Goal: Ask a question: Seek information or help from site administrators or community

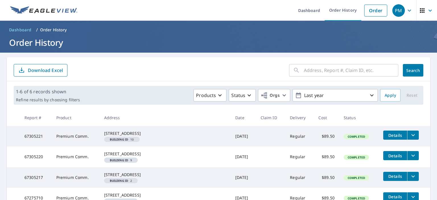
click at [410, 136] on icon "filesDropdownBtn-67305221" at bounding box center [413, 135] width 7 height 7
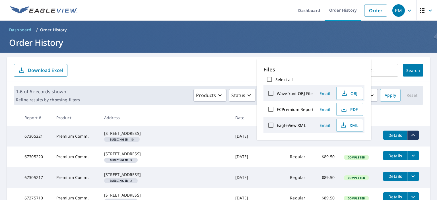
click at [410, 136] on icon "filesDropdownBtn-67305221" at bounding box center [413, 135] width 7 height 7
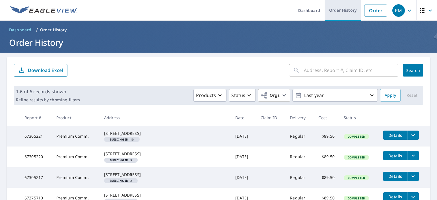
click at [337, 10] on link "Order History" at bounding box center [343, 10] width 37 height 21
click at [427, 11] on icon "button" at bounding box center [430, 10] width 7 height 7
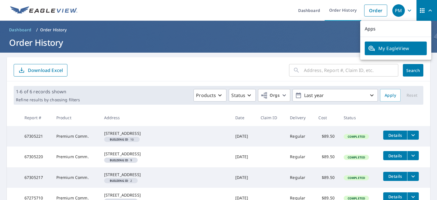
click at [408, 11] on icon "button" at bounding box center [409, 10] width 3 height 2
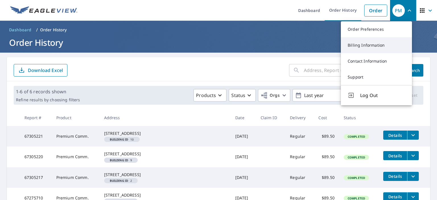
click at [376, 46] on link "Billing Information" at bounding box center [376, 45] width 71 height 16
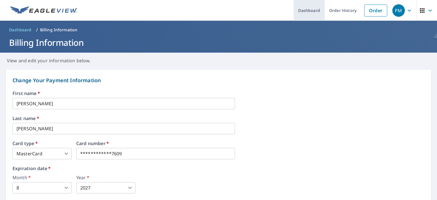
click at [307, 12] on link "Dashboard" at bounding box center [309, 10] width 31 height 21
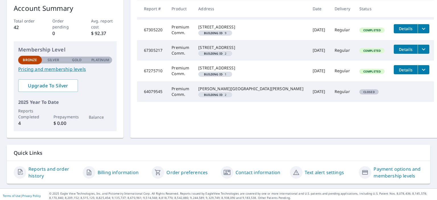
scroll to position [99, 0]
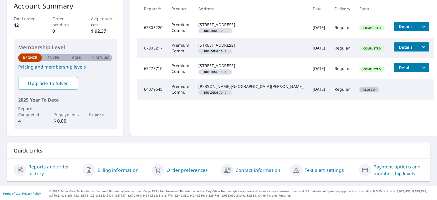
click at [56, 167] on link "Reports and order history" at bounding box center [53, 170] width 50 height 14
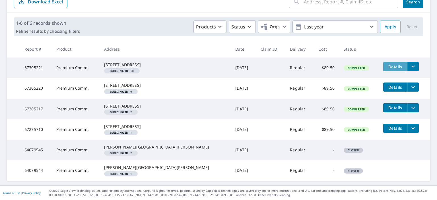
click at [387, 64] on span "Details" at bounding box center [395, 66] width 17 height 5
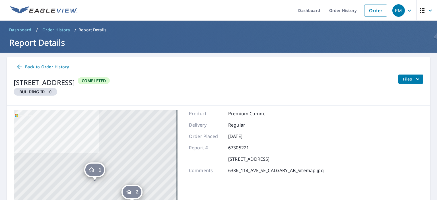
click at [416, 79] on icon "filesDropdownBtn-67305221" at bounding box center [417, 79] width 3 height 2
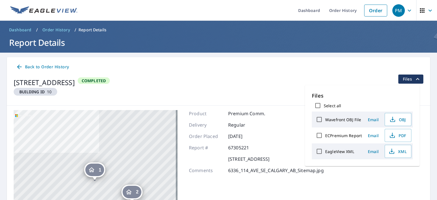
click at [330, 71] on div "Back to Order History" at bounding box center [219, 67] width 410 height 11
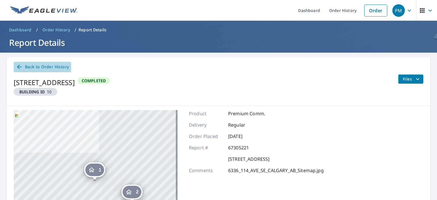
click at [28, 66] on span "Back to Order History" at bounding box center [42, 66] width 53 height 7
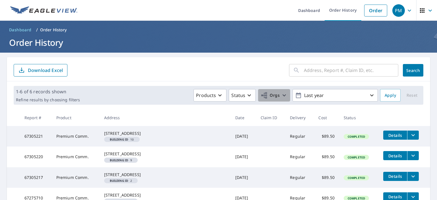
click at [281, 96] on icon "button" at bounding box center [284, 95] width 7 height 7
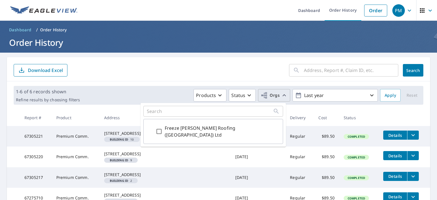
click at [281, 96] on icon "button" at bounding box center [284, 95] width 7 height 7
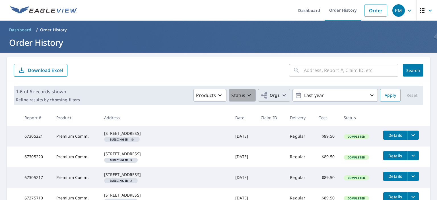
click at [246, 96] on icon "button" at bounding box center [249, 95] width 7 height 7
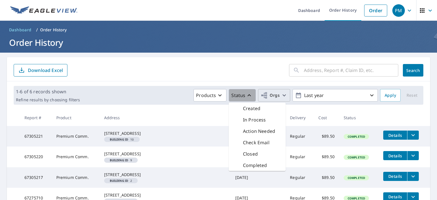
click at [246, 96] on icon "button" at bounding box center [249, 95] width 7 height 7
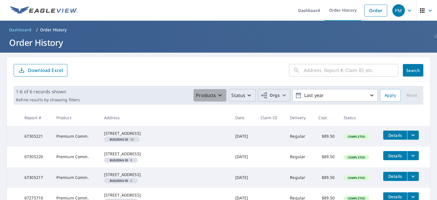
click at [218, 95] on icon "button" at bounding box center [219, 95] width 3 height 2
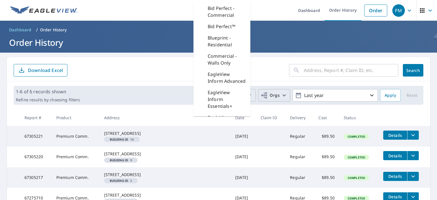
click at [169, 86] on div "1-6 of 6 records shown Refine results by choosing filters Products Bid Perfect …" at bounding box center [219, 95] width 410 height 19
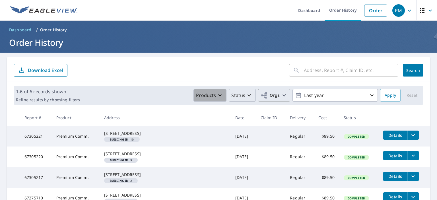
click at [217, 94] on icon "button" at bounding box center [220, 95] width 7 height 7
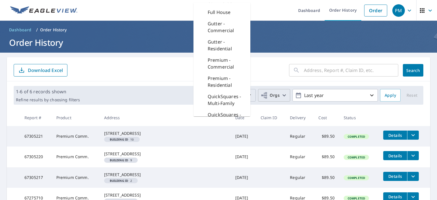
scroll to position [136, 0]
click at [166, 86] on div "1-6 of 6 records shown Refine results by choosing filters Products Bid Perfect …" at bounding box center [219, 95] width 410 height 19
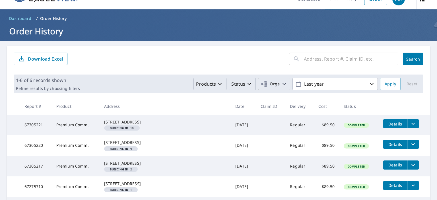
scroll to position [0, 0]
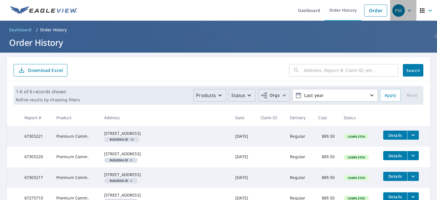
click at [406, 11] on icon "button" at bounding box center [409, 10] width 7 height 7
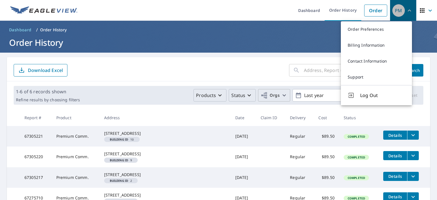
click at [406, 11] on icon "button" at bounding box center [409, 10] width 7 height 7
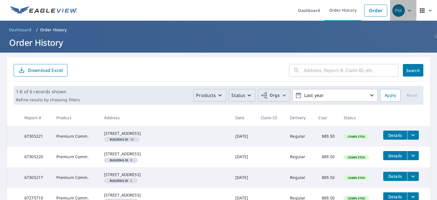
click at [406, 11] on icon "button" at bounding box center [409, 10] width 7 height 7
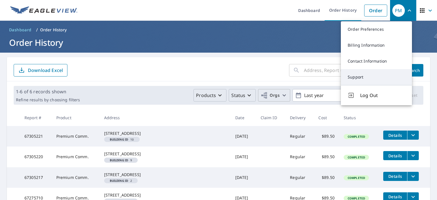
click at [356, 75] on link "Support" at bounding box center [376, 77] width 71 height 16
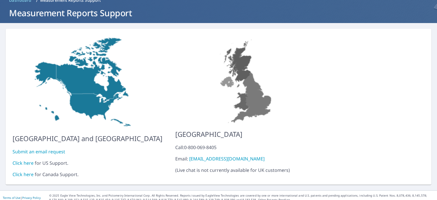
scroll to position [30, 0]
click at [27, 171] on link "Click here" at bounding box center [23, 174] width 21 height 6
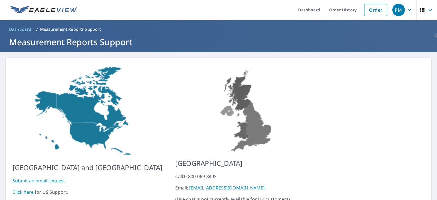
scroll to position [0, 0]
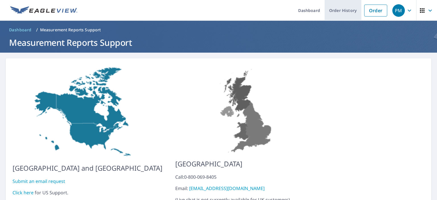
click at [344, 10] on link "Order History" at bounding box center [343, 10] width 37 height 21
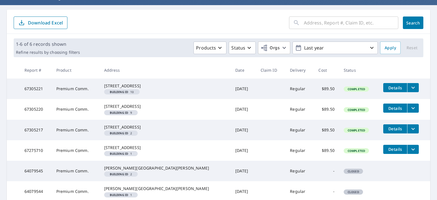
scroll to position [57, 0]
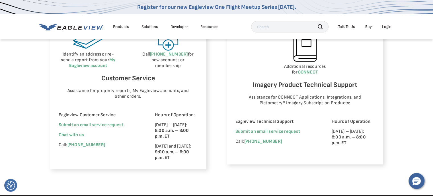
scroll to position [370, 0]
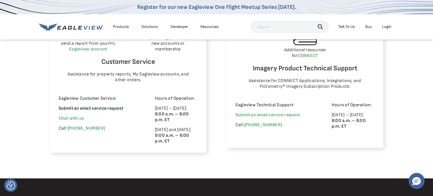
click at [115, 109] on link "Submit an email service request" at bounding box center [91, 108] width 65 height 5
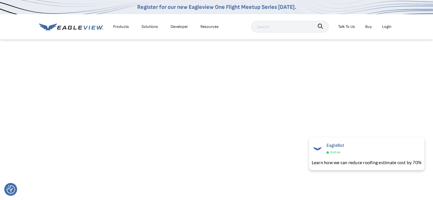
click at [387, 26] on div "Login" at bounding box center [386, 26] width 9 height 7
click at [380, 94] on link "MyEagleview" at bounding box center [382, 93] width 23 height 7
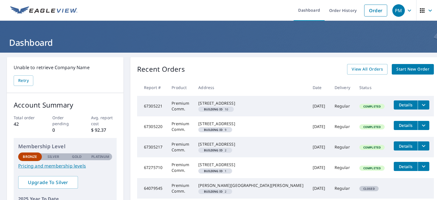
click at [427, 10] on icon "button" at bounding box center [430, 10] width 7 height 7
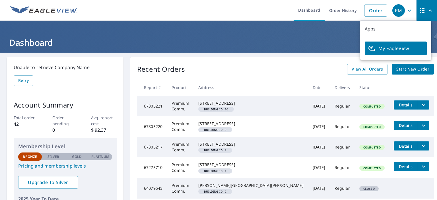
click at [406, 10] on icon "button" at bounding box center [409, 10] width 7 height 7
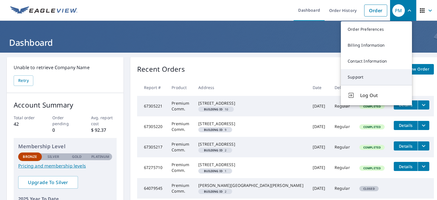
click at [359, 78] on link "Support" at bounding box center [376, 77] width 71 height 16
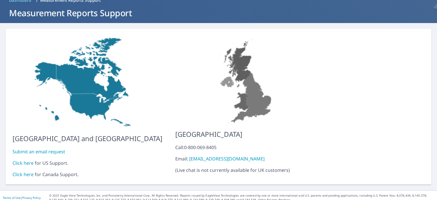
scroll to position [30, 0]
click at [23, 171] on link "Click here" at bounding box center [23, 174] width 21 height 6
